Goal: Information Seeking & Learning: Find specific fact

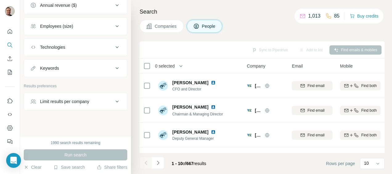
scroll to position [93, 0]
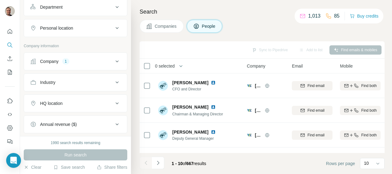
click at [68, 61] on div "1" at bounding box center [65, 62] width 7 height 6
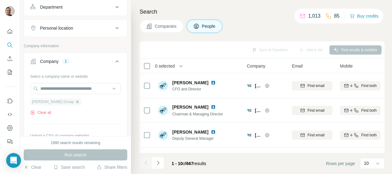
click at [75, 100] on icon "button" at bounding box center [77, 101] width 5 height 5
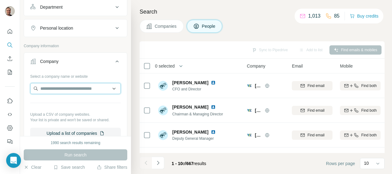
click at [62, 89] on input "text" at bounding box center [75, 88] width 91 height 11
type input "*********"
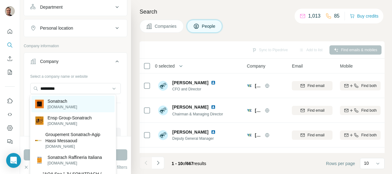
click at [64, 105] on p "[DOMAIN_NAME]" at bounding box center [62, 107] width 30 height 6
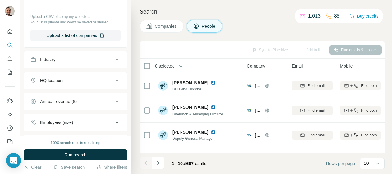
scroll to position [308, 0]
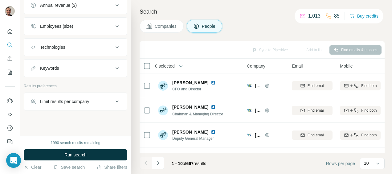
click at [78, 67] on div "Keywords" at bounding box center [71, 68] width 83 height 6
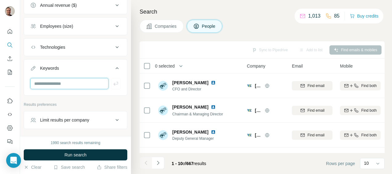
click at [65, 80] on input "text" at bounding box center [69, 83] width 78 height 11
type input "*****"
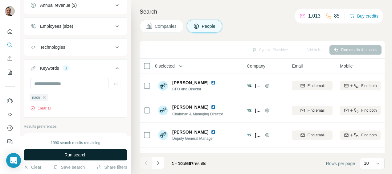
click at [73, 155] on span "Run search" at bounding box center [75, 155] width 22 height 6
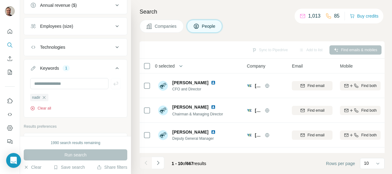
click at [31, 106] on icon "button" at bounding box center [32, 108] width 5 height 5
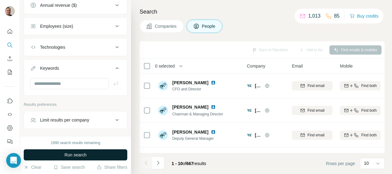
click at [72, 159] on button "Run search" at bounding box center [76, 154] width 104 height 11
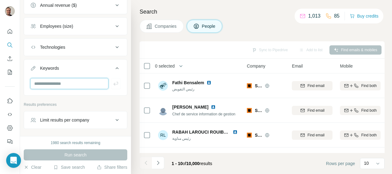
click at [75, 81] on input "text" at bounding box center [69, 83] width 78 height 11
type input "*****"
click at [113, 82] on icon "button" at bounding box center [115, 84] width 5 height 4
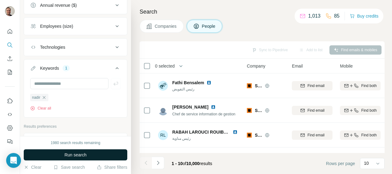
click at [85, 153] on span "Run search" at bounding box center [75, 155] width 22 height 6
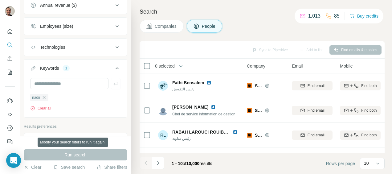
click at [85, 153] on div "Run search" at bounding box center [76, 154] width 104 height 11
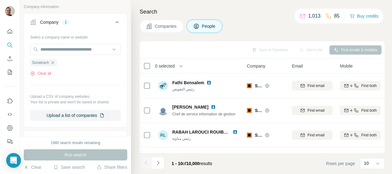
scroll to position [131, 0]
click at [87, 49] on input "text" at bounding box center [75, 50] width 91 height 11
click at [77, 154] on div "Run search" at bounding box center [76, 154] width 104 height 11
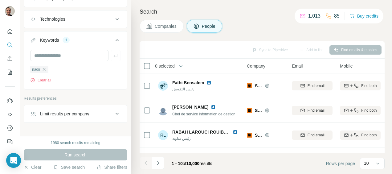
scroll to position [348, 0]
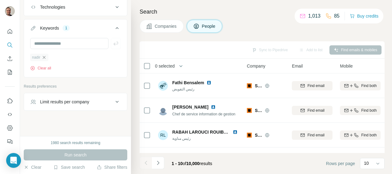
click at [43, 56] on icon "button" at bounding box center [44, 57] width 3 height 3
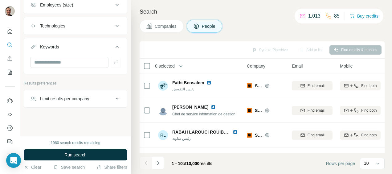
scroll to position [327, 0]
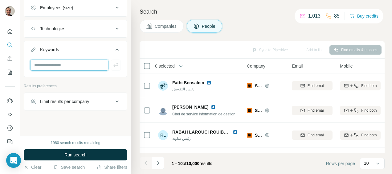
click at [56, 61] on input "text" at bounding box center [69, 65] width 78 height 11
type input "*****"
click at [113, 63] on icon "button" at bounding box center [115, 65] width 5 height 4
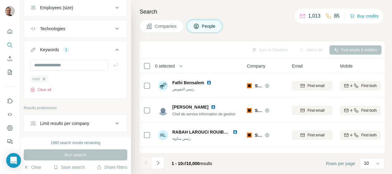
click at [44, 77] on icon "button" at bounding box center [44, 78] width 5 height 5
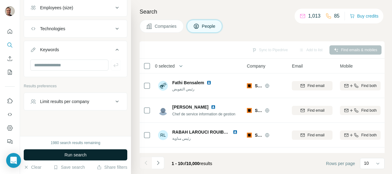
click at [60, 152] on button "Run search" at bounding box center [76, 154] width 104 height 11
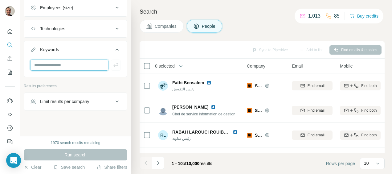
click at [76, 65] on input "text" at bounding box center [69, 65] width 78 height 11
type input "*****"
click at [113, 62] on icon "button" at bounding box center [116, 65] width 6 height 6
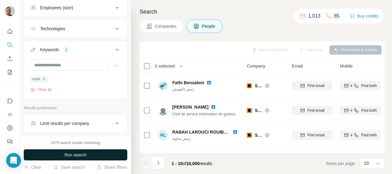
click at [86, 155] on span "Run search" at bounding box center [75, 155] width 22 height 6
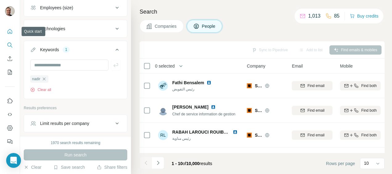
click at [9, 32] on icon "Quick start" at bounding box center [10, 31] width 6 height 6
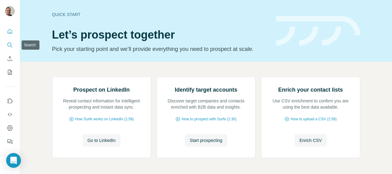
click at [9, 47] on icon "Search" at bounding box center [10, 45] width 6 height 6
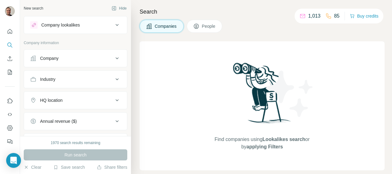
click at [108, 59] on div "Company" at bounding box center [71, 58] width 83 height 6
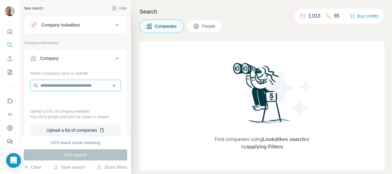
click at [65, 86] on input "text" at bounding box center [75, 85] width 91 height 11
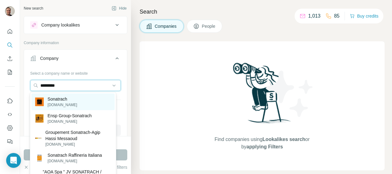
type input "*********"
click at [64, 104] on p "[DOMAIN_NAME]" at bounding box center [62, 105] width 30 height 6
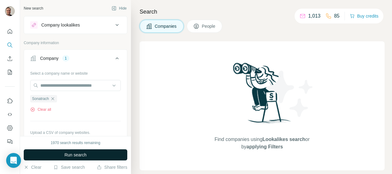
click at [78, 156] on span "Run search" at bounding box center [75, 155] width 22 height 6
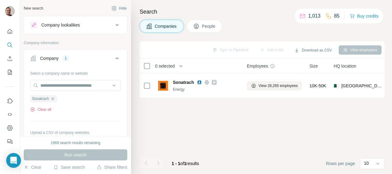
click at [209, 27] on span "People" at bounding box center [209, 26] width 14 height 6
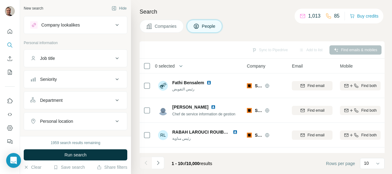
click at [101, 119] on div "Personal location" at bounding box center [71, 121] width 83 height 6
click at [79, 134] on input "text" at bounding box center [75, 136] width 91 height 11
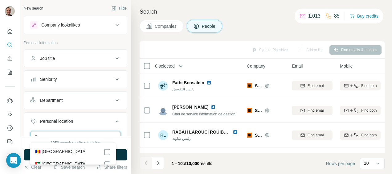
scroll to position [2, 0]
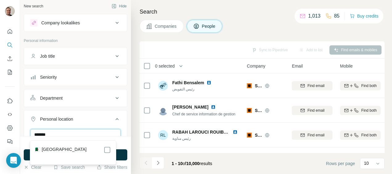
type input "*******"
click at [51, 148] on label "🇩🇿 [GEOGRAPHIC_DATA]" at bounding box center [61, 149] width 52 height 7
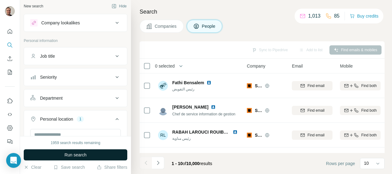
click at [122, 156] on button "Run search" at bounding box center [76, 154] width 104 height 11
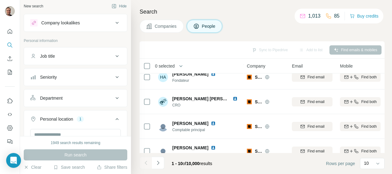
scroll to position [170, 0]
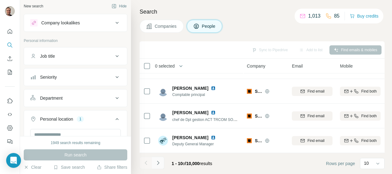
click at [159, 163] on icon "Navigate to next page" at bounding box center [158, 163] width 6 height 6
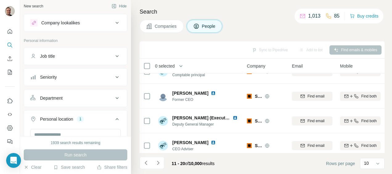
scroll to position [0, 0]
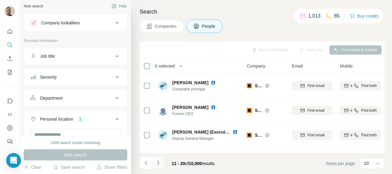
click at [159, 164] on icon "Navigate to next page" at bounding box center [158, 163] width 6 height 6
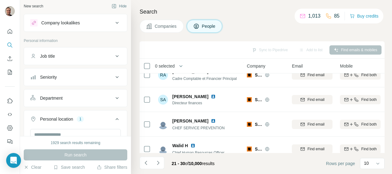
scroll to position [170, 0]
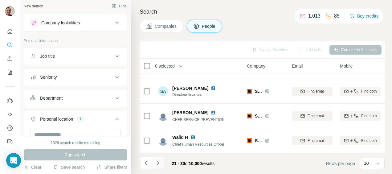
click at [159, 161] on icon "Navigate to next page" at bounding box center [158, 163] width 6 height 6
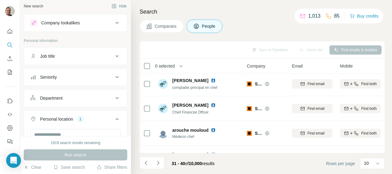
scroll to position [0, 0]
